Goal: Task Accomplishment & Management: Complete application form

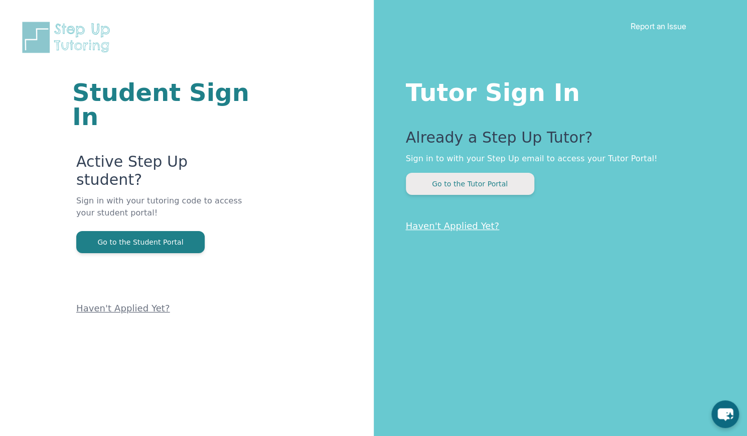
click at [457, 191] on button "Go to the Tutor Portal" at bounding box center [470, 184] width 128 height 22
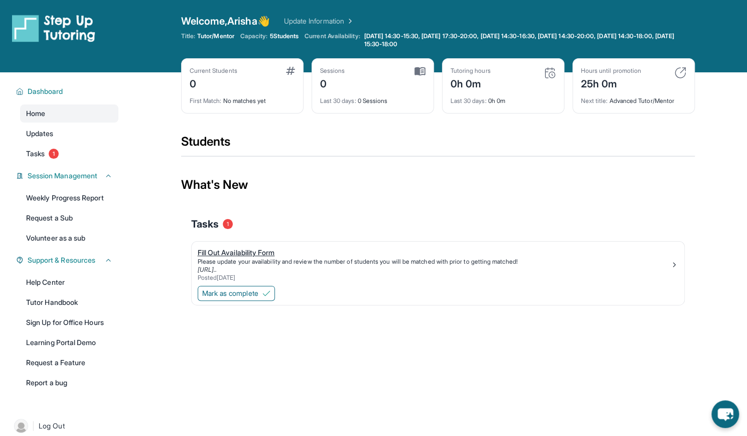
click at [268, 253] on div "Fill Out Availability Form" at bounding box center [434, 252] width 473 height 10
click at [223, 293] on span "Mark as complete" at bounding box center [230, 293] width 56 height 10
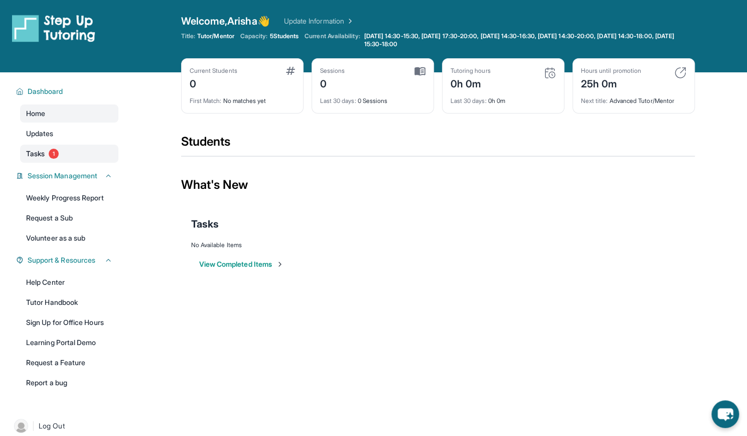
click at [46, 151] on link "Tasks 1" at bounding box center [69, 154] width 98 height 18
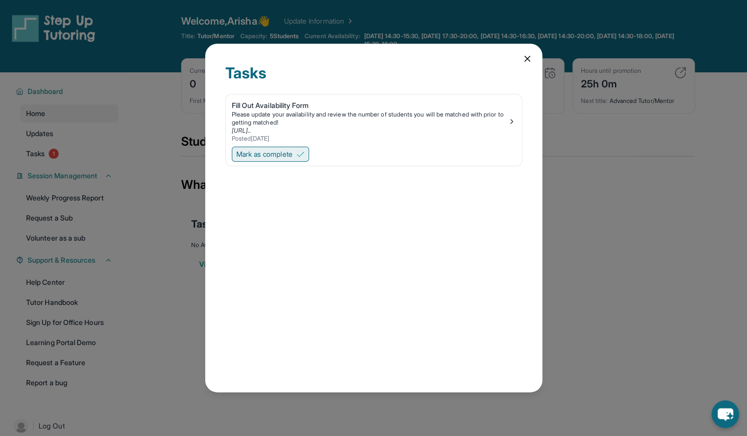
click at [273, 150] on span "Mark as complete" at bounding box center [264, 154] width 56 height 10
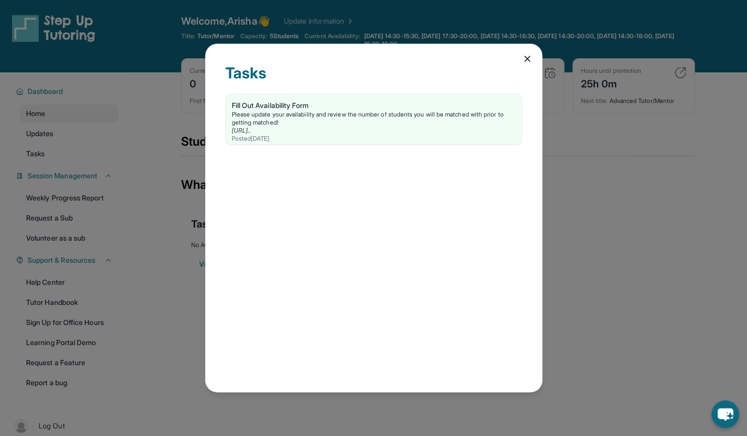
click at [529, 57] on icon at bounding box center [527, 58] width 5 height 5
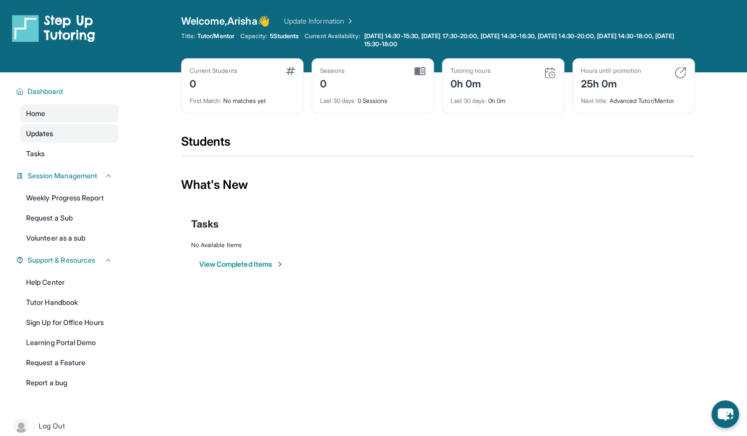
click at [89, 129] on link "Updates" at bounding box center [69, 133] width 98 height 18
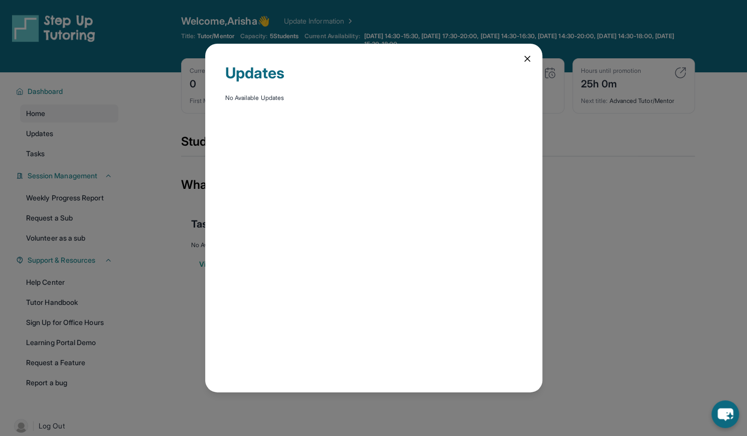
click at [76, 150] on div "Updates No Available Updates" at bounding box center [373, 218] width 747 height 436
